Goal: Task Accomplishment & Management: Manage account settings

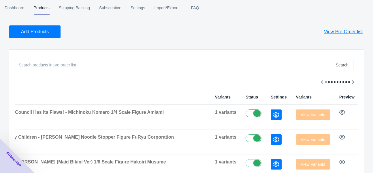
scroll to position [58, 0]
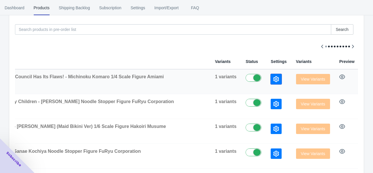
click at [273, 77] on icon "button" at bounding box center [276, 79] width 6 height 6
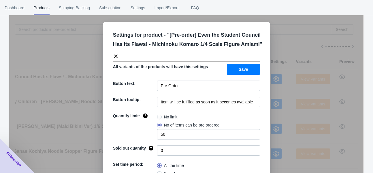
click at [174, 117] on span "No limit" at bounding box center [171, 117] width 14 height 6
click at [159, 116] on input "No limit" at bounding box center [159, 115] width 0 height 0
radio input "true"
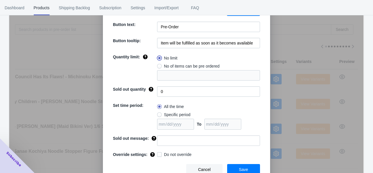
scroll to position [61, 0]
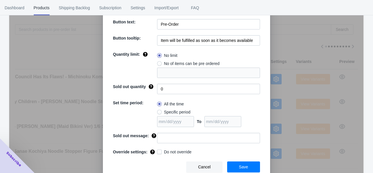
click at [175, 114] on label "Specific period" at bounding box center [173, 112] width 33 height 8
click at [159, 111] on input "Specific period" at bounding box center [159, 110] width 0 height 0
radio input "true"
click at [225, 117] on input "date" at bounding box center [222, 121] width 37 height 11
click at [230, 121] on input "date" at bounding box center [222, 121] width 37 height 11
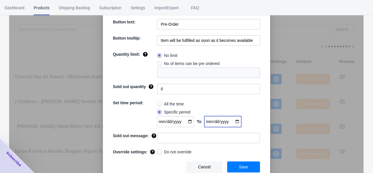
type input "[DATE]"
click at [187, 120] on input "date" at bounding box center [175, 121] width 37 height 11
type input "[DATE]"
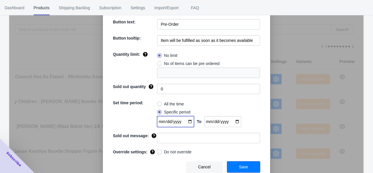
click at [245, 165] on span "Save" at bounding box center [243, 166] width 9 height 5
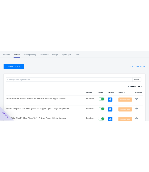
scroll to position [0, 0]
